Goal: Task Accomplishment & Management: Manage account settings

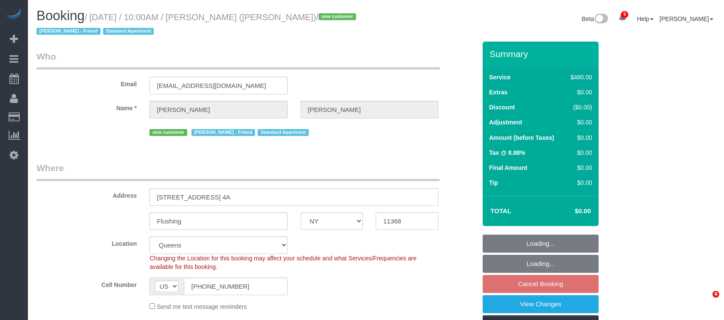
select select "NY"
select select "number:56"
select select "number:77"
select select "number:15"
select select "number:5"
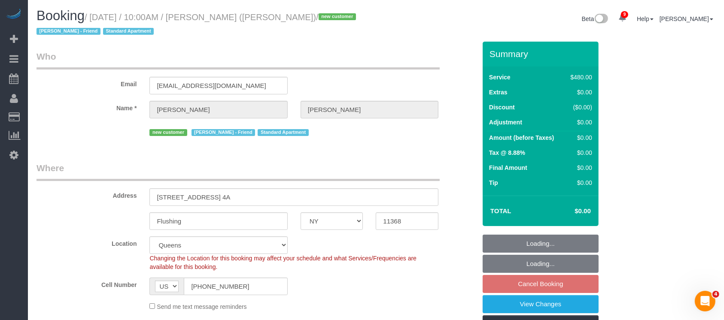
select select "object:2054"
select select "2"
select select "180"
select select "spot3"
select select "string:stripe-pm_1RwEEs4VGloSiKo7d6IUqcr0"
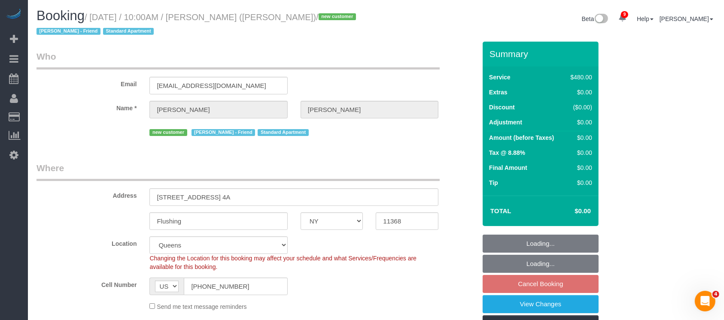
select select "object:2558"
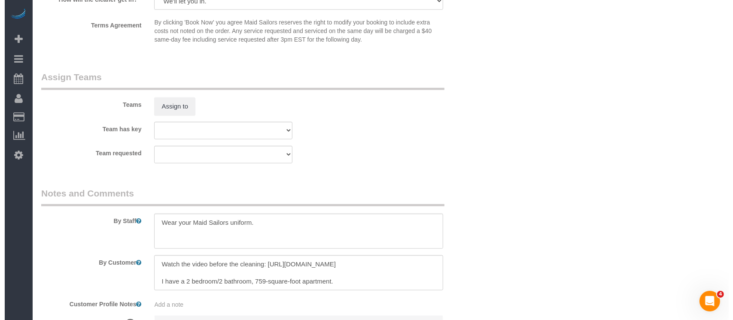
scroll to position [916, 0]
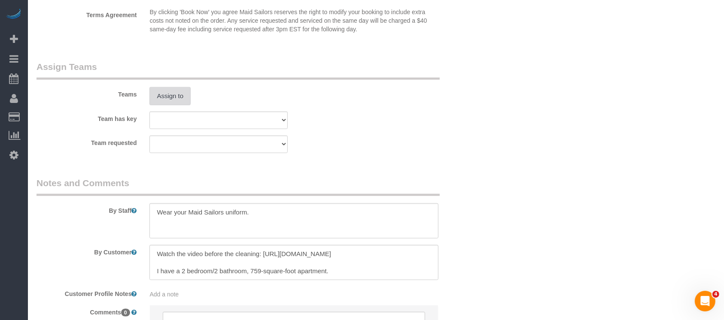
click at [175, 97] on button "Assign to" at bounding box center [169, 96] width 41 height 18
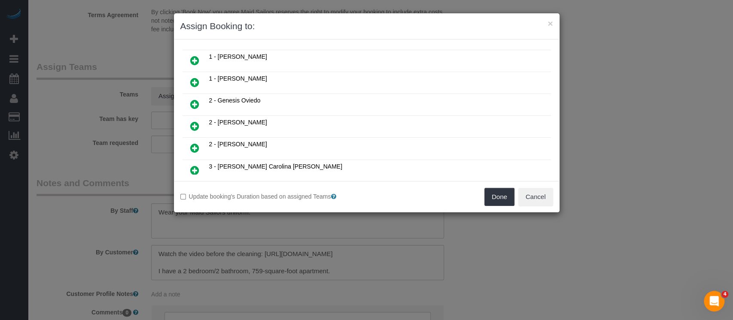
scroll to position [229, 0]
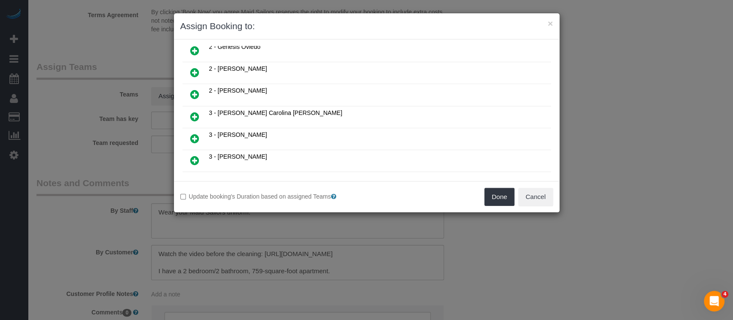
click at [190, 134] on icon at bounding box center [194, 139] width 9 height 10
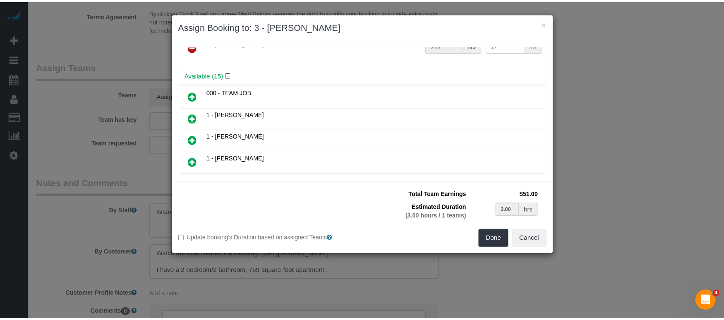
scroll to position [0, 0]
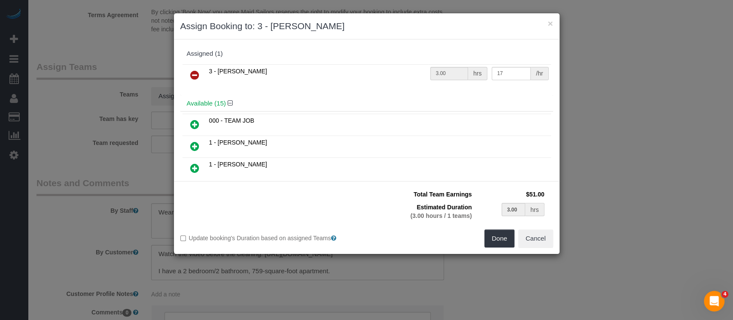
click at [192, 122] on icon at bounding box center [194, 124] width 9 height 10
type input "1.50"
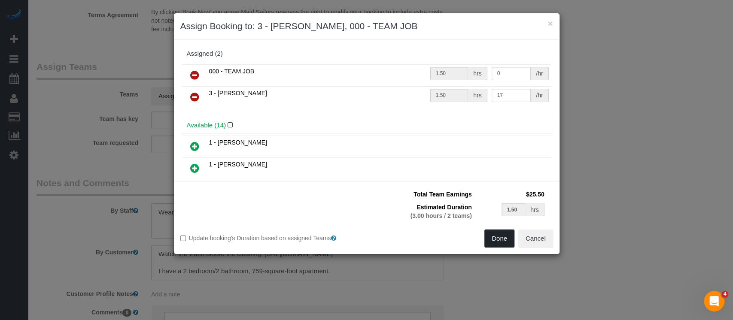
drag, startPoint x: 503, startPoint y: 240, endPoint x: 464, endPoint y: 216, distance: 45.9
click at [503, 240] on button "Done" at bounding box center [499, 239] width 30 height 18
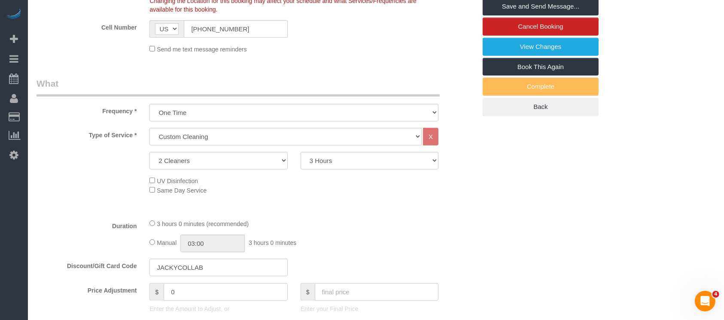
scroll to position [57, 0]
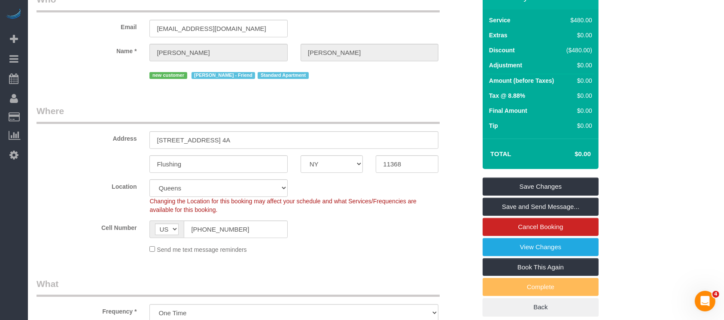
select select "spot58"
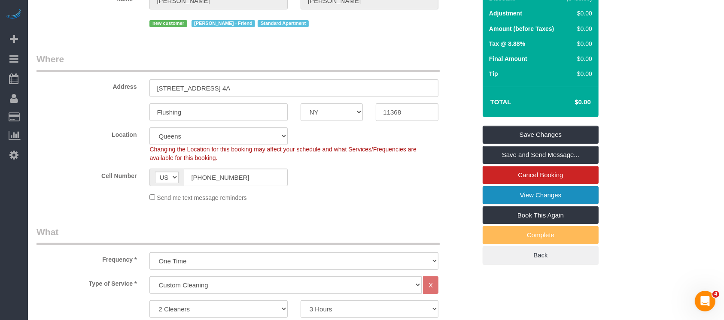
scroll to position [114, 0]
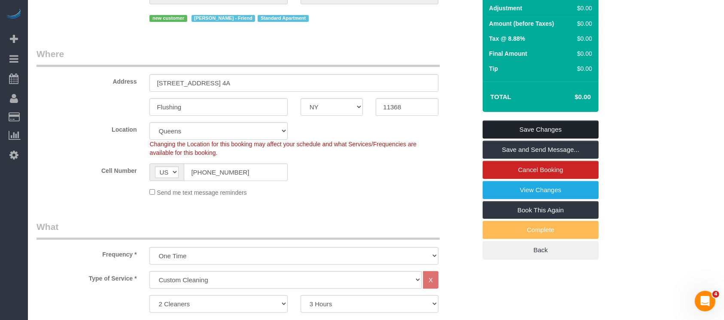
click at [537, 126] on link "Save Changes" at bounding box center [541, 130] width 116 height 18
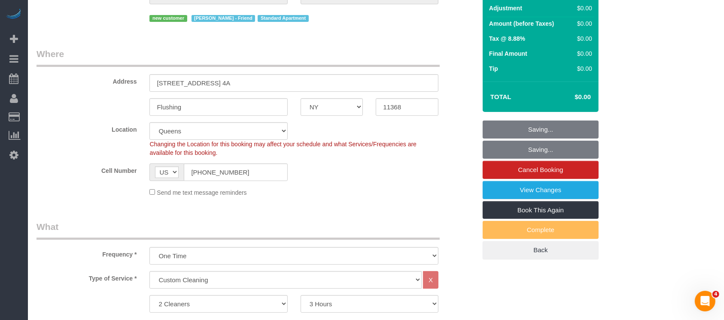
select select "spot113"
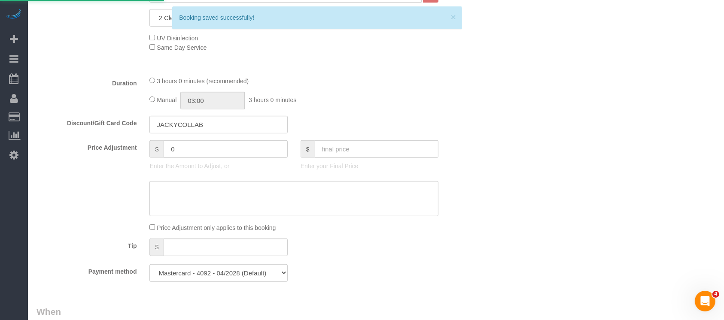
scroll to position [801, 0]
